Goal: Task Accomplishment & Management: Use online tool/utility

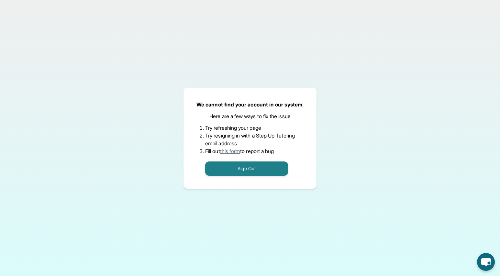
click at [239, 170] on button "Sign Out" at bounding box center [246, 169] width 83 height 14
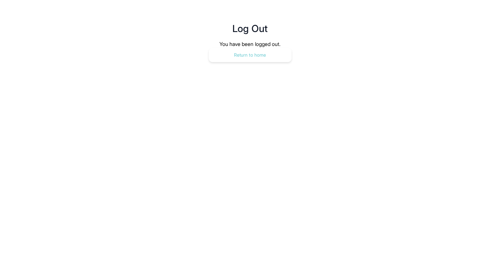
click at [262, 57] on button "Return to home" at bounding box center [250, 55] width 83 height 14
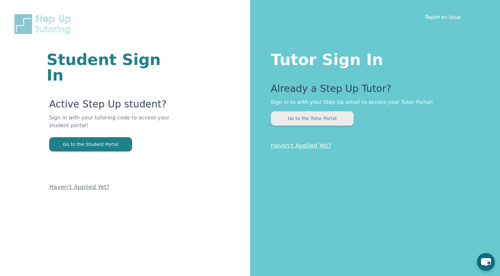
click at [324, 117] on button "Go to the Tutor Portal" at bounding box center [312, 118] width 83 height 14
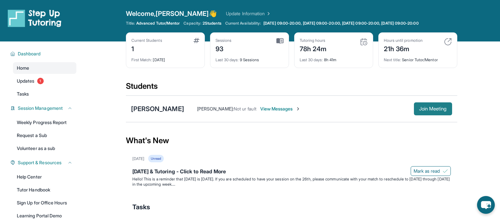
drag, startPoint x: 423, startPoint y: 105, endPoint x: 419, endPoint y: 106, distance: 4.3
click at [423, 106] on button "Join Meeting" at bounding box center [433, 108] width 38 height 13
